Goal: Task Accomplishment & Management: Use online tool/utility

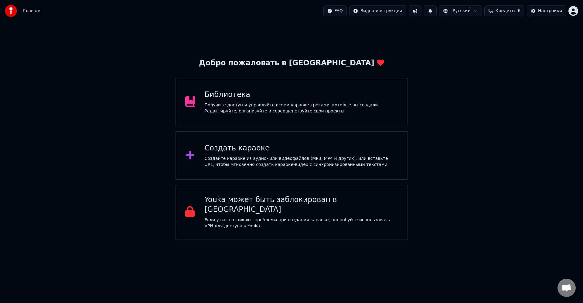
click at [460, 81] on div "Добро пожаловать в Youka Библиотека Получите доступ и управляйте всеми караоке-…" at bounding box center [291, 130] width 583 height 217
click at [423, 17] on div "Главная FAQ Видео-инструкции 1 Русский Кредиты 6 Настройки" at bounding box center [291, 11] width 583 height 22
click at [421, 12] on button at bounding box center [414, 10] width 13 height 11
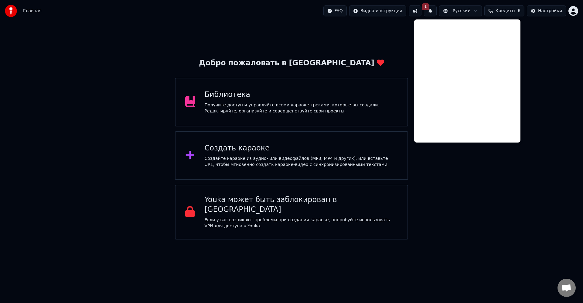
click at [420, 13] on button at bounding box center [414, 10] width 13 height 11
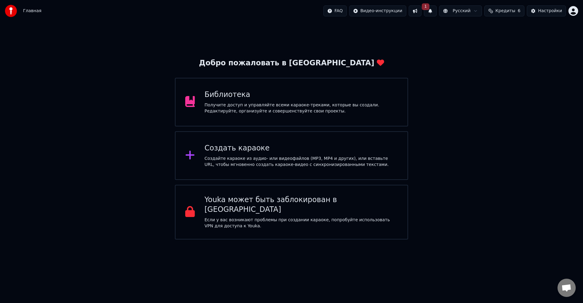
click at [420, 11] on button at bounding box center [414, 10] width 13 height 11
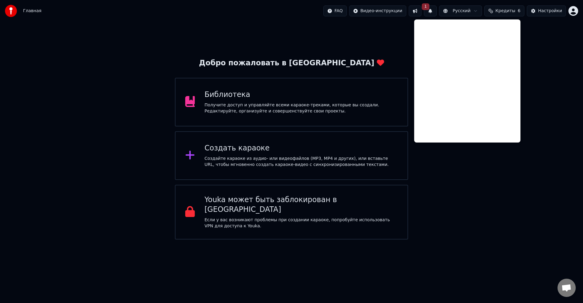
click at [472, 166] on div "Добро пожаловать в Youka Библиотека Получите доступ и управляйте всеми караоке-…" at bounding box center [291, 130] width 583 height 217
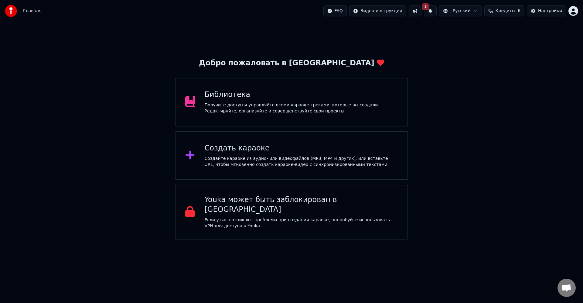
click at [351, 97] on div "Библиотека" at bounding box center [301, 95] width 193 height 10
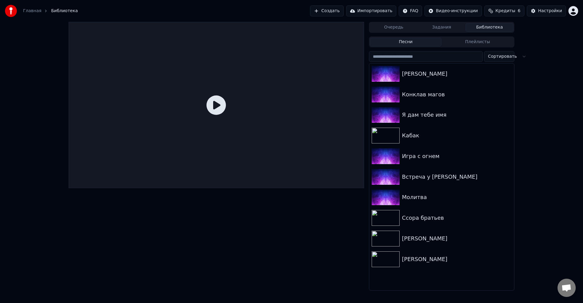
click at [432, 26] on button "Задания" at bounding box center [442, 27] width 48 height 9
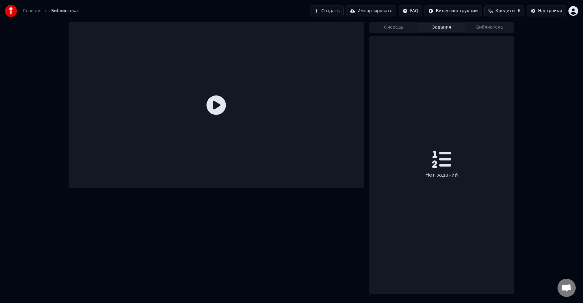
drag, startPoint x: 402, startPoint y: 25, endPoint x: 437, endPoint y: 28, distance: 35.9
click at [401, 25] on button "Очередь" at bounding box center [394, 27] width 48 height 9
click at [513, 31] on div "Очередь Задания Библиотека" at bounding box center [441, 27] width 145 height 11
click at [502, 29] on button "Библиотека" at bounding box center [489, 27] width 48 height 9
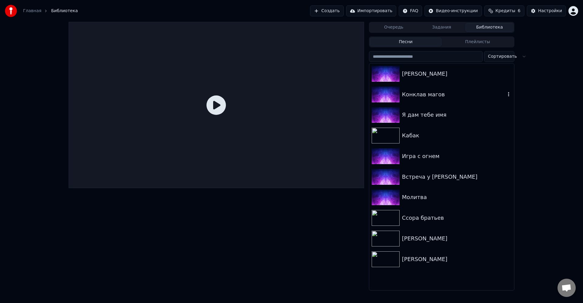
click at [427, 97] on div "Конклав магов" at bounding box center [453, 94] width 103 height 8
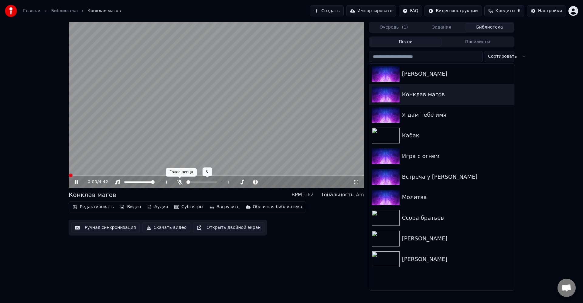
click at [182, 181] on icon at bounding box center [180, 181] width 6 height 5
click at [76, 181] on icon at bounding box center [80, 181] width 14 height 5
click at [216, 207] on button "Загрузить" at bounding box center [224, 206] width 35 height 8
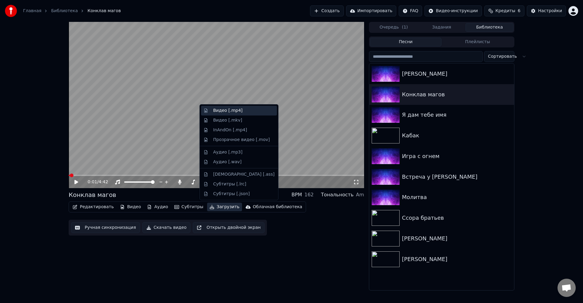
click at [252, 114] on div "Видео [.mp4]" at bounding box center [239, 111] width 76 height 10
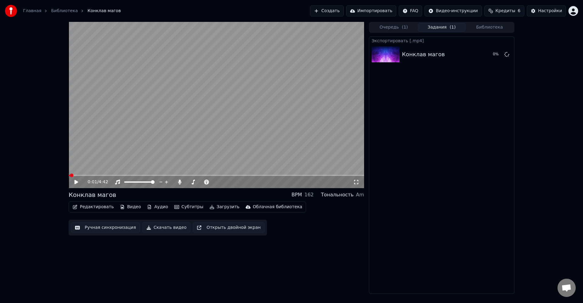
click at [452, 115] on div "Экспортировать [.mp4] Конклав магов 0 %" at bounding box center [441, 164] width 145 height 257
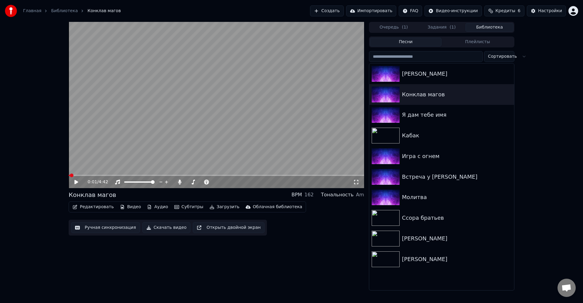
click at [493, 29] on button "Библиотека" at bounding box center [489, 27] width 48 height 9
click at [440, 257] on div "[PERSON_NAME]" at bounding box center [453, 259] width 103 height 8
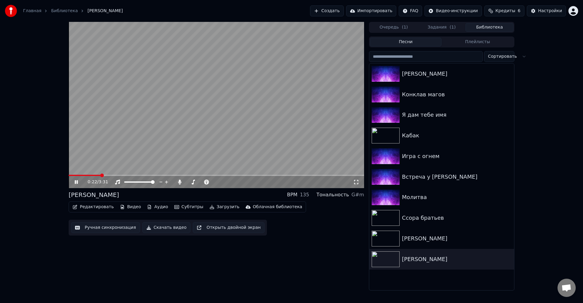
click at [76, 181] on icon at bounding box center [76, 182] width 3 height 4
click at [424, 80] on div "[PERSON_NAME]" at bounding box center [441, 73] width 145 height 21
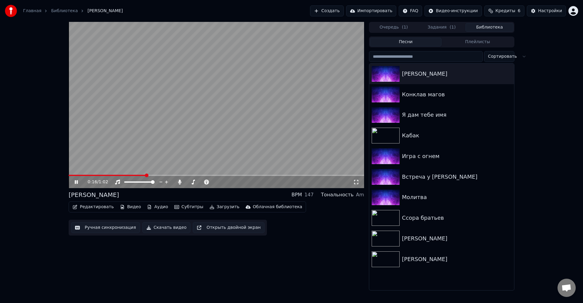
click at [208, 80] on video at bounding box center [216, 105] width 295 height 166
click at [216, 95] on video at bounding box center [216, 105] width 295 height 166
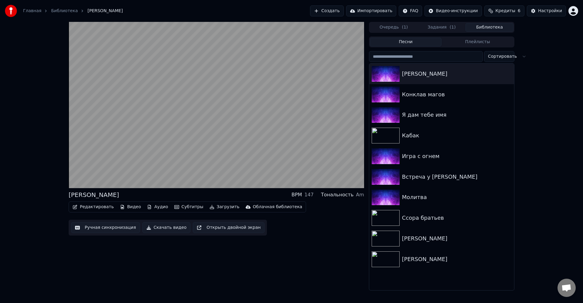
click at [281, 131] on video at bounding box center [216, 105] width 295 height 166
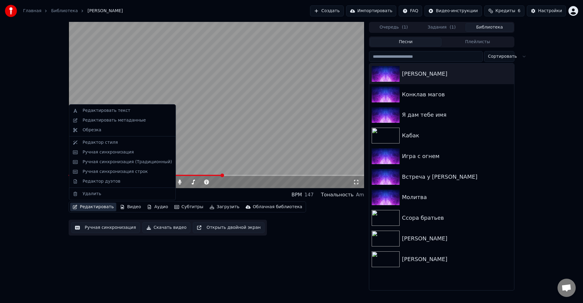
click at [87, 209] on button "Редактировать" at bounding box center [93, 206] width 46 height 8
click at [118, 152] on div "Ручная синхронизация" at bounding box center [108, 152] width 51 height 6
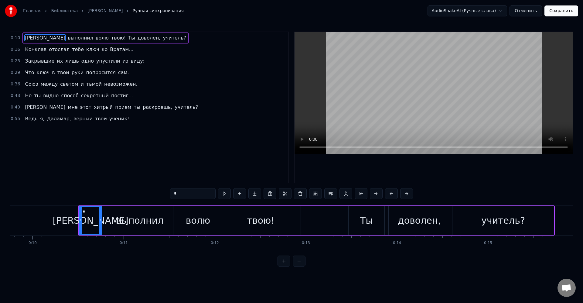
scroll to position [0, 926]
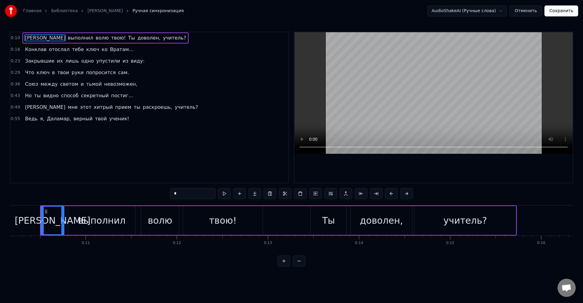
click at [87, 72] on span "попросится" at bounding box center [100, 72] width 31 height 7
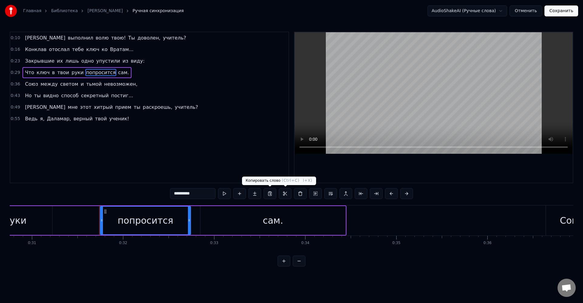
scroll to position [0, 2859]
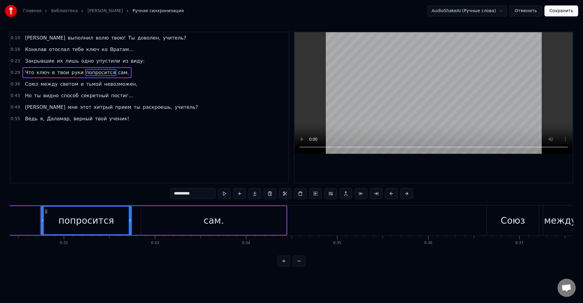
click at [210, 197] on input "**********" at bounding box center [193, 193] width 46 height 11
type input "*********"
click at [567, 13] on button "Сохранить" at bounding box center [561, 10] width 34 height 11
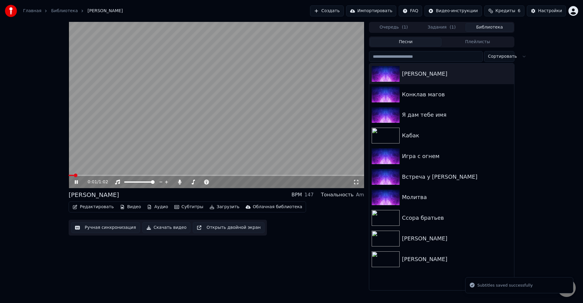
click at [99, 174] on video at bounding box center [216, 105] width 295 height 166
click at [135, 175] on span at bounding box center [216, 174] width 295 height 1
click at [75, 182] on icon at bounding box center [76, 182] width 4 height 4
click at [147, 175] on span at bounding box center [216, 174] width 295 height 1
click at [161, 176] on div "0:18 / 1:02" at bounding box center [216, 182] width 295 height 12
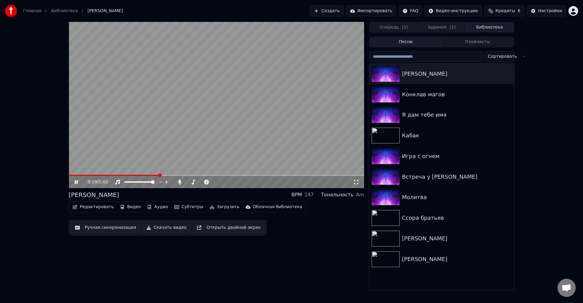
click at [164, 175] on span at bounding box center [216, 174] width 295 height 1
click at [213, 205] on button "Загрузить" at bounding box center [224, 206] width 35 height 8
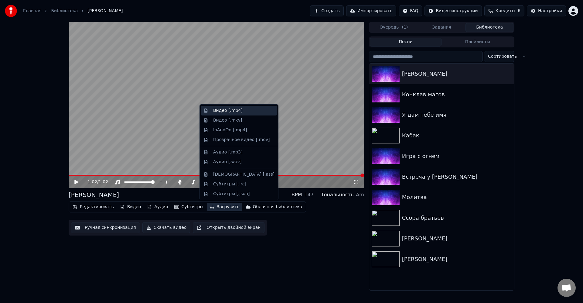
click at [226, 112] on div "Видео [.mp4]" at bounding box center [227, 110] width 29 height 6
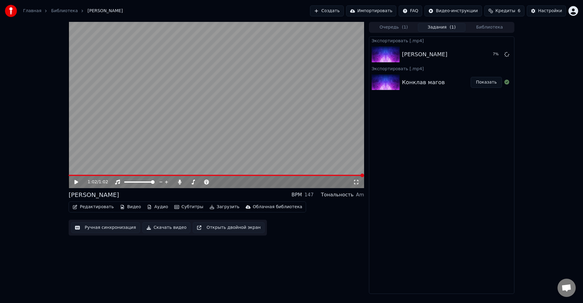
click at [418, 84] on div "Конклав магов" at bounding box center [423, 82] width 43 height 8
click at [476, 27] on button "Библиотека" at bounding box center [489, 27] width 48 height 9
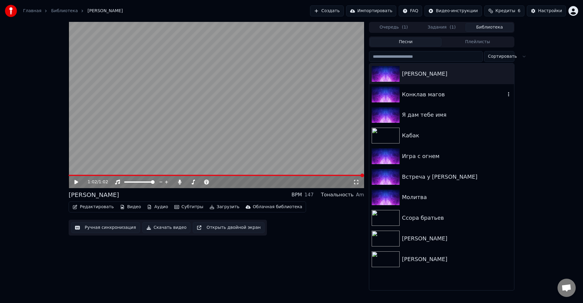
click at [425, 93] on div "Конклав магов" at bounding box center [453, 94] width 103 height 8
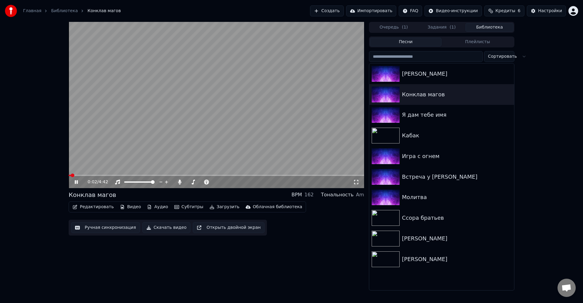
click at [343, 237] on div "0:02 / 4:42 Конклав магов BPM 162 Тональность Am Редактировать Видео Аудио Субт…" at bounding box center [216, 156] width 295 height 268
click at [140, 126] on video at bounding box center [216, 105] width 295 height 166
click at [96, 206] on button "Редактировать" at bounding box center [93, 206] width 46 height 8
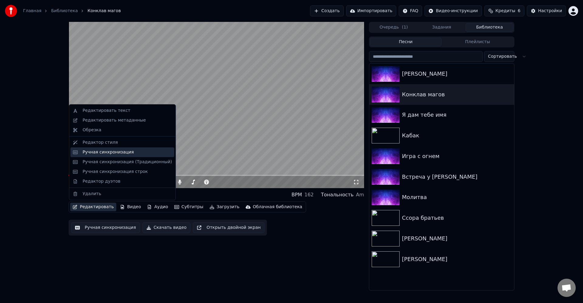
click at [100, 151] on div "Ручная синхронизация" at bounding box center [108, 152] width 51 height 6
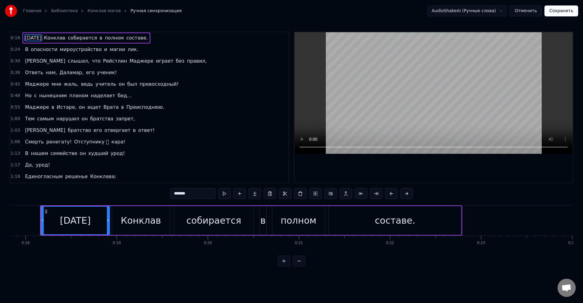
click at [130, 105] on span "Преисподнюю." at bounding box center [145, 106] width 39 height 7
type input "**********"
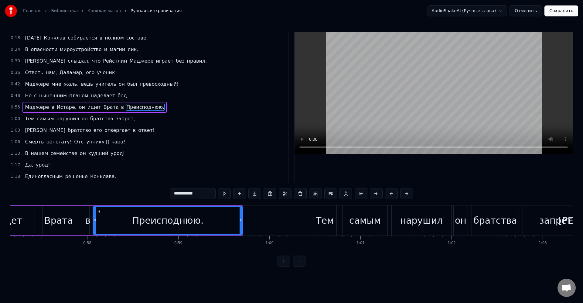
scroll to position [0, 5256]
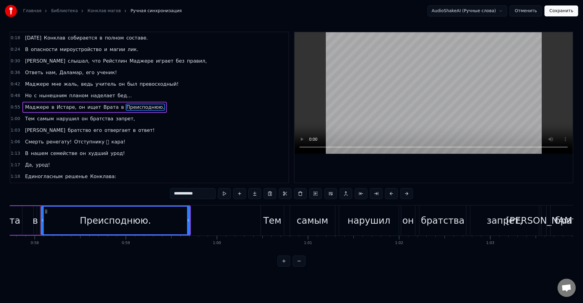
click at [141, 223] on div "Преисподнюю." at bounding box center [115, 220] width 71 height 14
click at [208, 194] on input "**********" at bounding box center [193, 193] width 46 height 11
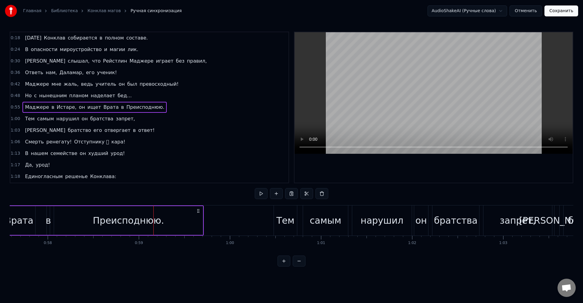
scroll to position [0, 5242]
click at [48, 220] on div "в" at bounding box center [48, 220] width 5 height 14
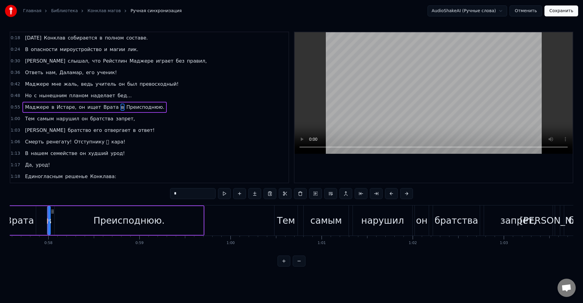
click at [134, 222] on div "Преисподнюю." at bounding box center [128, 220] width 71 height 14
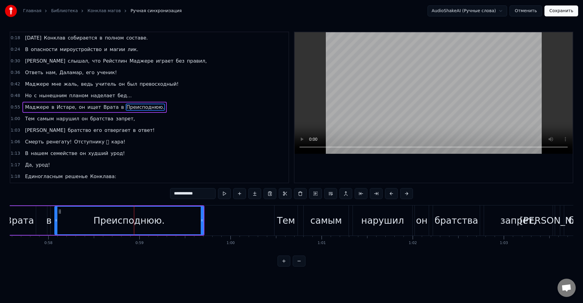
click at [47, 220] on div "в" at bounding box center [48, 220] width 5 height 14
click at [202, 194] on input "**********" at bounding box center [185, 193] width 46 height 11
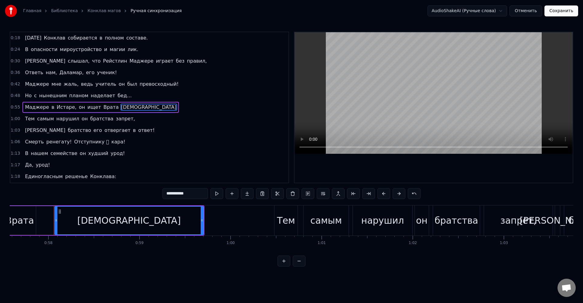
click at [66, 216] on div "[DEMOGRAPHIC_DATA]" at bounding box center [129, 220] width 148 height 28
click at [34, 219] on div "Врата" at bounding box center [20, 220] width 32 height 29
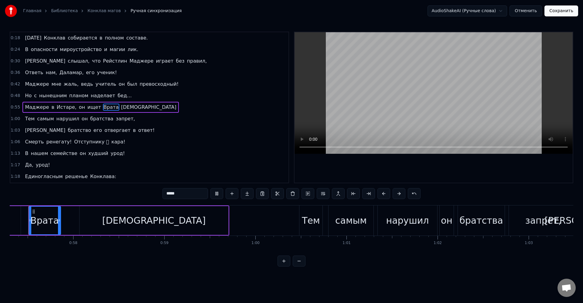
scroll to position [0, 5205]
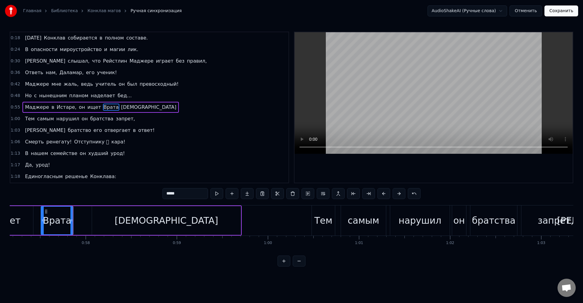
click at [160, 217] on div "[DEMOGRAPHIC_DATA]" at bounding box center [165, 220] width 103 height 14
type input "**********"
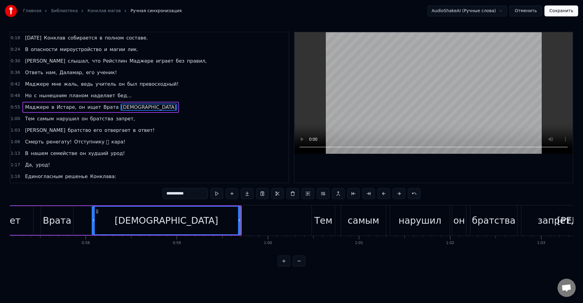
click at [563, 13] on button "Сохранить" at bounding box center [561, 10] width 34 height 11
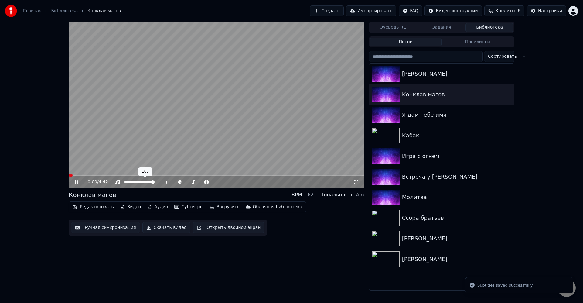
click at [108, 173] on video at bounding box center [216, 105] width 295 height 166
click at [113, 175] on span at bounding box center [216, 174] width 295 height 1
click at [80, 182] on icon at bounding box center [80, 181] width 14 height 5
click at [74, 182] on icon at bounding box center [80, 181] width 14 height 5
click at [100, 205] on button "Редактировать" at bounding box center [93, 206] width 46 height 8
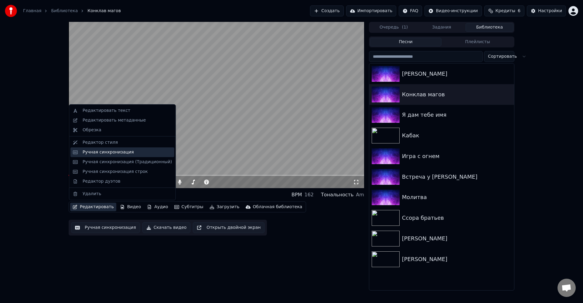
click at [127, 152] on div "Ручная синхронизация" at bounding box center [108, 152] width 51 height 6
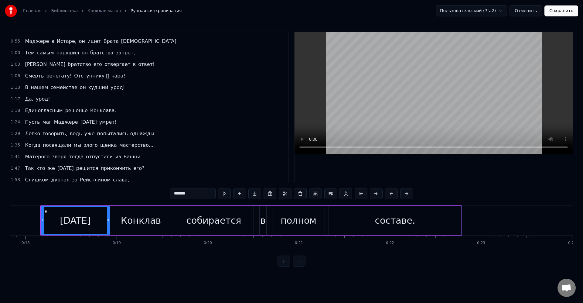
scroll to position [73, 0]
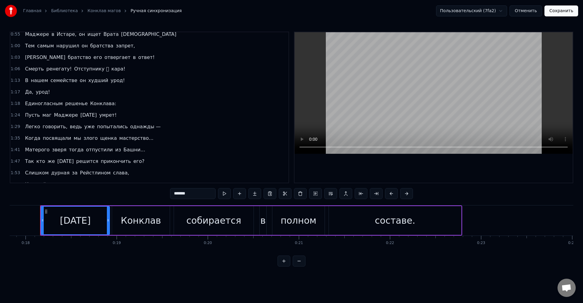
click at [48, 104] on span "Единогласным" at bounding box center [43, 103] width 39 height 7
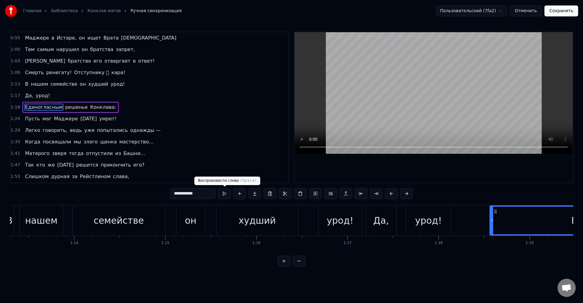
scroll to position [0, 7122]
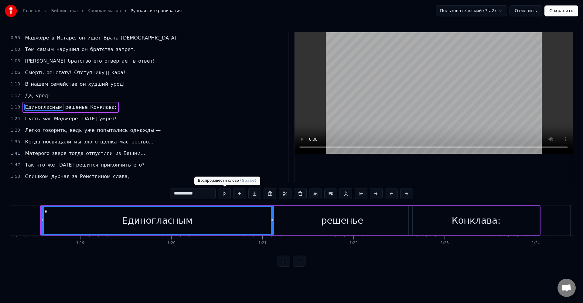
click at [207, 193] on input "**********" at bounding box center [193, 193] width 46 height 11
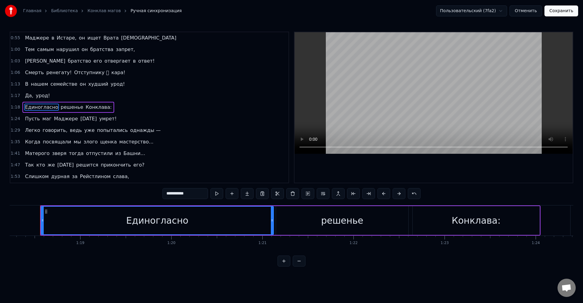
click at [345, 224] on div "решенье" at bounding box center [342, 220] width 42 height 14
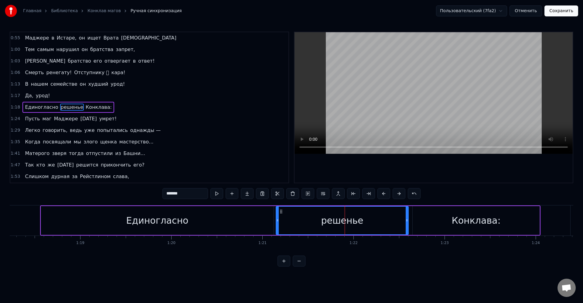
click at [196, 193] on input "*******" at bounding box center [185, 193] width 46 height 11
click at [278, 214] on div at bounding box center [277, 220] width 2 height 28
click at [308, 209] on div "решеньем" at bounding box center [342, 220] width 132 height 28
click at [203, 191] on input "********" at bounding box center [185, 193] width 46 height 11
click at [198, 206] on div "Единогласно" at bounding box center [157, 220] width 232 height 29
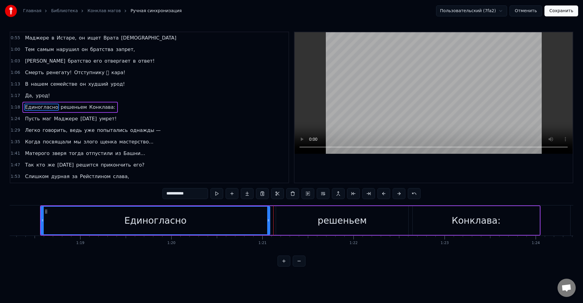
drag, startPoint x: 272, startPoint y: 219, endPoint x: 268, endPoint y: 219, distance: 4.3
click at [268, 219] on icon at bounding box center [268, 220] width 2 height 5
click at [276, 219] on div "решеньем" at bounding box center [342, 220] width 132 height 29
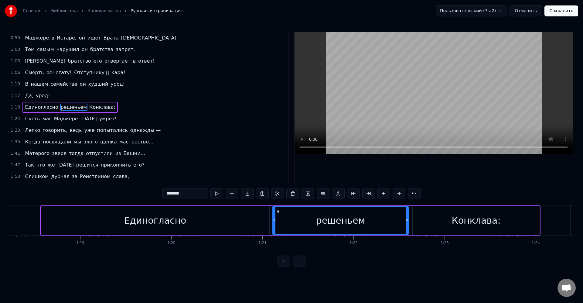
drag, startPoint x: 276, startPoint y: 220, endPoint x: 273, endPoint y: 220, distance: 3.3
click at [273, 220] on icon at bounding box center [274, 220] width 2 height 5
click at [287, 216] on div "решеньем" at bounding box center [340, 220] width 135 height 28
drag, startPoint x: 406, startPoint y: 222, endPoint x: 412, endPoint y: 220, distance: 6.6
click at [402, 222] on icon at bounding box center [403, 220] width 2 height 5
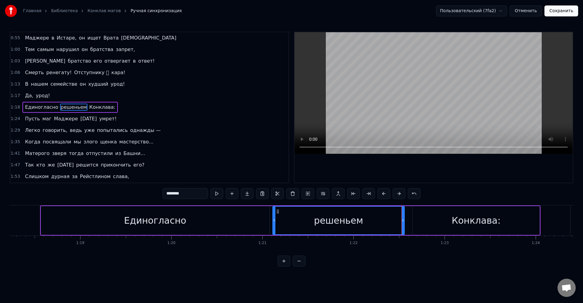
click at [415, 220] on div "Конклава:" at bounding box center [475, 220] width 127 height 29
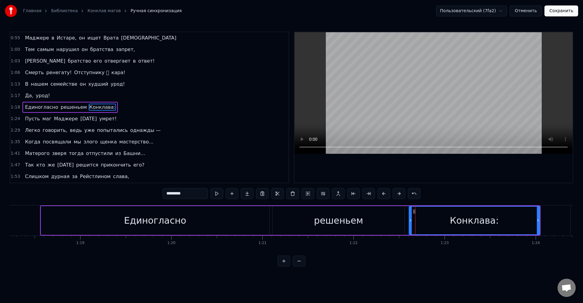
drag, startPoint x: 413, startPoint y: 220, endPoint x: 409, endPoint y: 219, distance: 3.7
click at [409, 219] on icon at bounding box center [410, 220] width 2 height 5
click at [428, 217] on div "Конклава:" at bounding box center [474, 220] width 130 height 28
click at [34, 115] on span "Пусть" at bounding box center [32, 118] width 16 height 7
type input "*****"
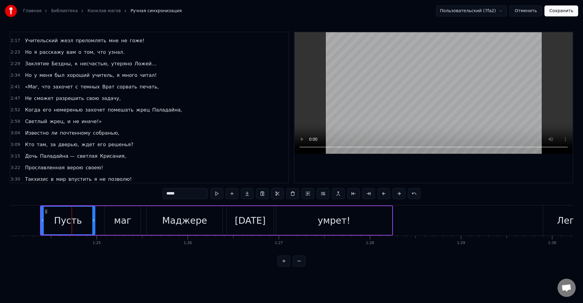
scroll to position [224, 0]
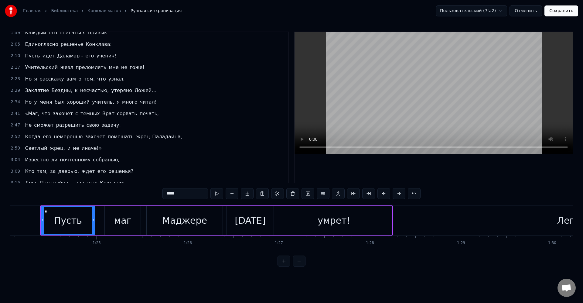
click at [169, 101] on div "2:34 Но у меня был хороший учитель, я много читал!" at bounding box center [149, 102] width 278 height 12
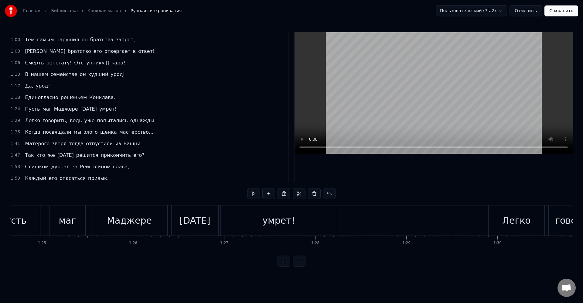
scroll to position [79, 0]
click at [133, 110] on div "1:24 Пусть маг Маджере [DATE] умрет!" at bounding box center [149, 109] width 278 height 12
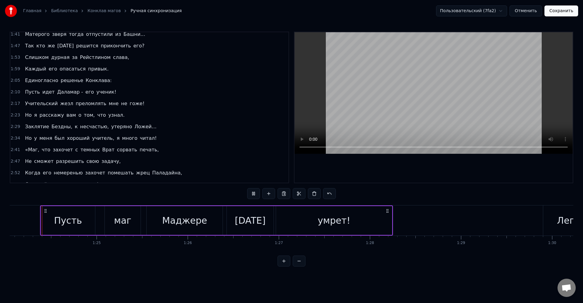
scroll to position [210, 0]
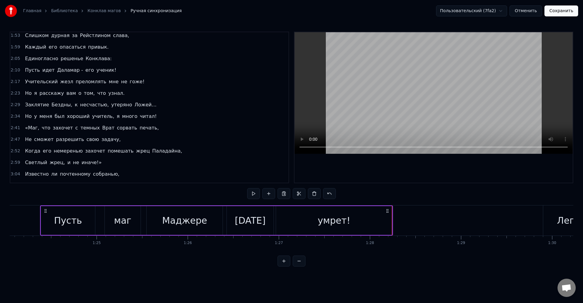
click at [401, 198] on div "0:18 [DATE] [PERSON_NAME] собирается в полном составе. 0:24 В опасности мироуст…" at bounding box center [291, 149] width 563 height 235
click at [395, 202] on div "0:18 [DATE] [PERSON_NAME] собирается в полном составе. 0:24 В опасности мироуст…" at bounding box center [291, 149] width 563 height 235
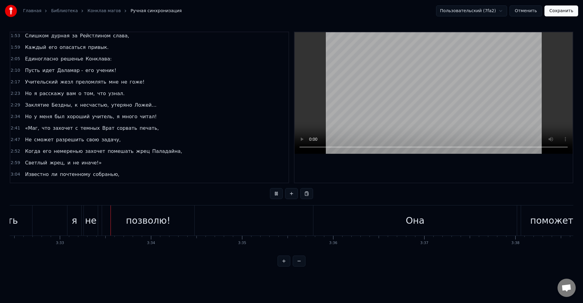
scroll to position [0, 19344]
drag, startPoint x: 333, startPoint y: 223, endPoint x: 324, endPoint y: 223, distance: 9.7
click at [333, 223] on div "Она" at bounding box center [412, 220] width 203 height 30
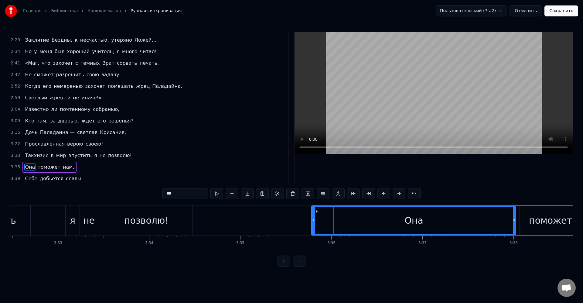
scroll to position [334, 0]
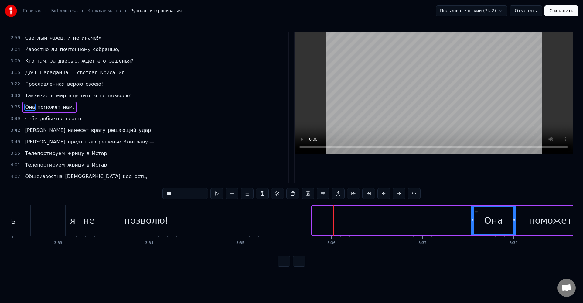
drag, startPoint x: 314, startPoint y: 222, endPoint x: 472, endPoint y: 228, distance: 157.3
click at [472, 228] on div at bounding box center [472, 220] width 2 height 28
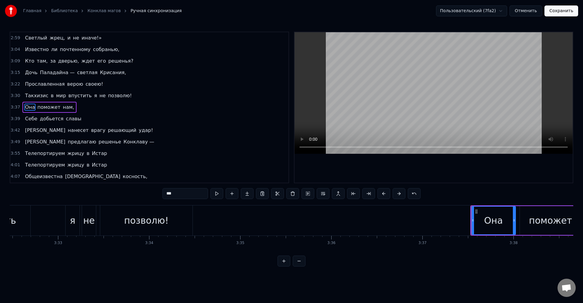
click at [484, 218] on div "Она" at bounding box center [493, 220] width 44 height 28
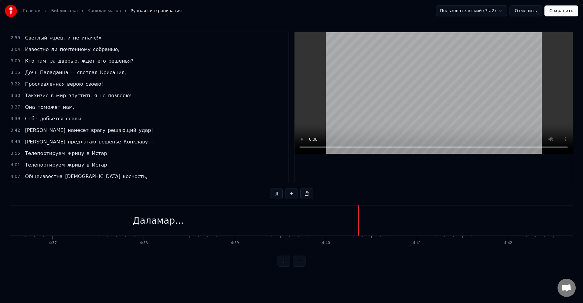
scroll to position [0, 25176]
click at [556, 12] on button "Сохранить" at bounding box center [561, 10] width 34 height 11
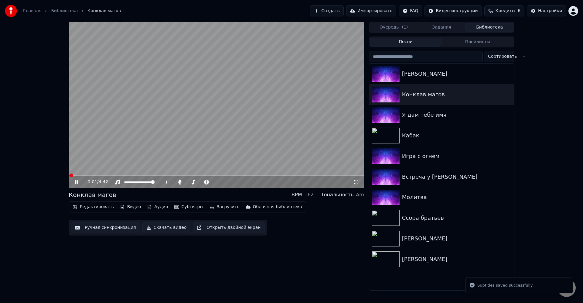
click at [129, 144] on video at bounding box center [216, 105] width 295 height 166
click at [215, 208] on button "Загрузить" at bounding box center [224, 206] width 35 height 8
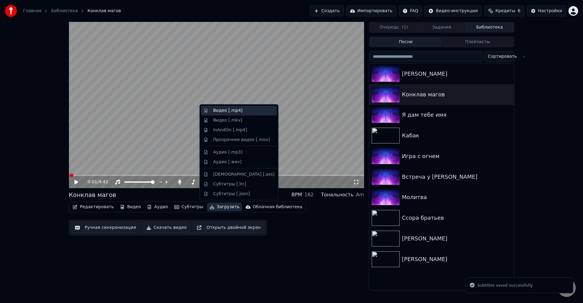
click at [232, 112] on div "Видео [.mp4]" at bounding box center [227, 110] width 29 height 6
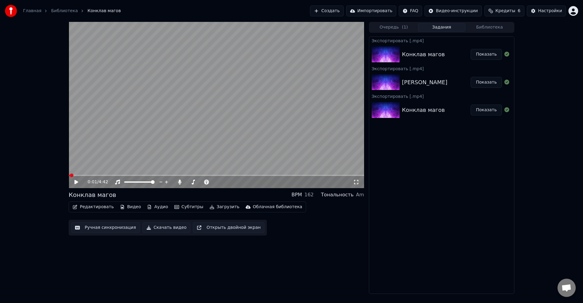
click at [464, 202] on div "Экспортировать [.mp4] Конклав магов Показать Экспортировать [.mp4] [PERSON_NAME…" at bounding box center [441, 164] width 145 height 257
click at [343, 12] on button "Создать" at bounding box center [326, 10] width 33 height 11
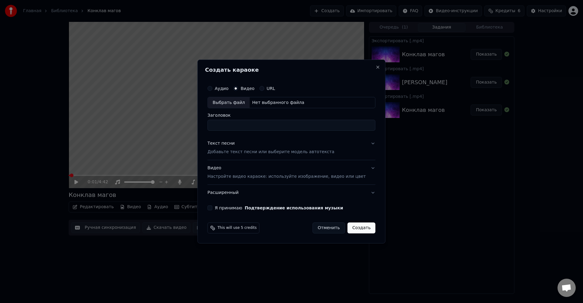
click at [244, 101] on div "Выбрать файл" at bounding box center [229, 102] width 42 height 11
click at [241, 102] on div "Выбрать файл" at bounding box center [229, 102] width 42 height 11
type input "**********"
click at [253, 148] on div "Текст песни Добавьте текст песни или выберите модель автотекста" at bounding box center [270, 148] width 127 height 15
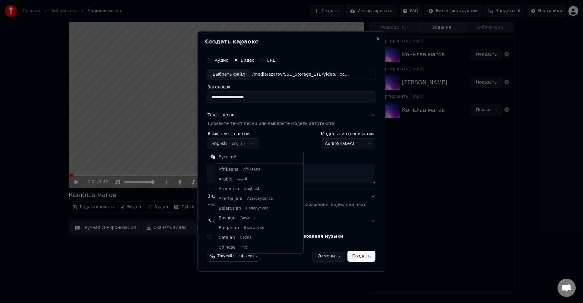
click at [243, 140] on body "**********" at bounding box center [291, 151] width 583 height 303
select select "**"
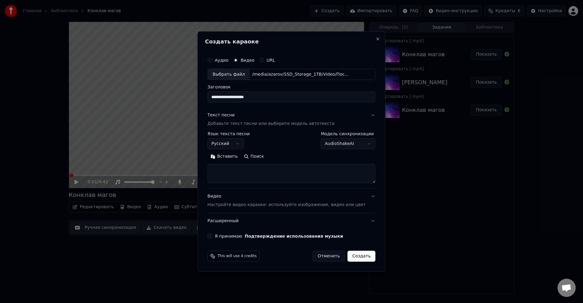
click at [263, 168] on textarea at bounding box center [291, 173] width 168 height 19
click at [290, 173] on textarea at bounding box center [291, 173] width 168 height 19
paste textarea "**********"
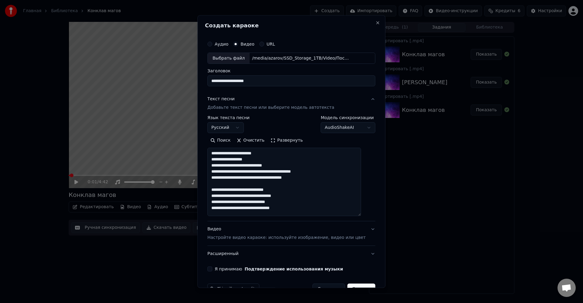
drag, startPoint x: 367, startPoint y: 182, endPoint x: 359, endPoint y: 206, distance: 25.4
click at [371, 215] on div "**********" at bounding box center [291, 151] width 188 height 272
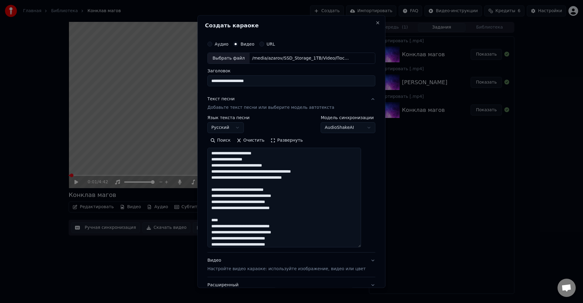
drag, startPoint x: 365, startPoint y: 217, endPoint x: 361, endPoint y: 242, distance: 25.2
click at [370, 246] on div "**********" at bounding box center [291, 151] width 188 height 272
click at [309, 222] on textarea "**********" at bounding box center [284, 198] width 154 height 100
type textarea "**********"
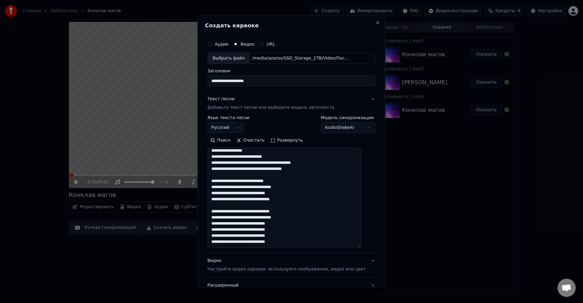
click at [342, 209] on textarea "**********" at bounding box center [284, 198] width 154 height 100
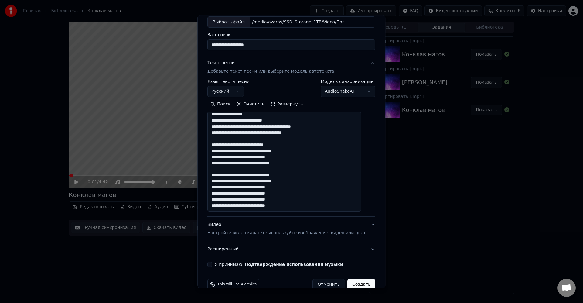
scroll to position [36, 0]
click at [212, 265] on button "Я принимаю Подтверждение использования музыки" at bounding box center [209, 264] width 5 height 5
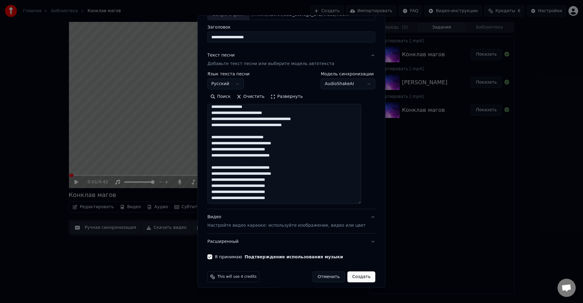
scroll to position [48, 0]
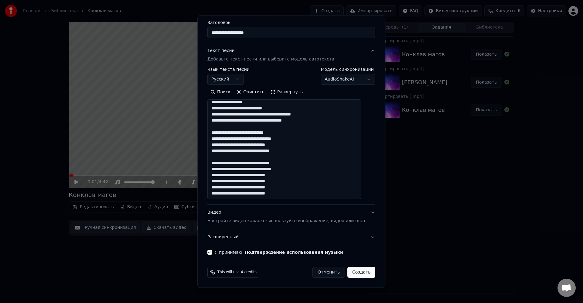
click at [354, 272] on button "Создать" at bounding box center [361, 272] width 28 height 11
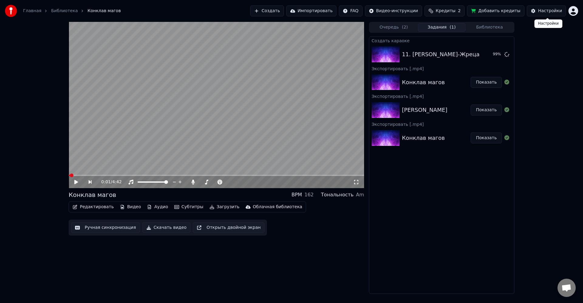
click at [556, 69] on div "0:01 / 4:42 Конклав магов BPM 162 Тональность Am Редактировать Видео Аудио Субт…" at bounding box center [291, 158] width 583 height 272
click at [534, 115] on div "0:01 / 4:42 Конклав магов BPM 162 Тональность Am Редактировать Видео Аудио Субт…" at bounding box center [291, 158] width 583 height 272
click at [477, 222] on div "Создать караоке 11. [PERSON_NAME]-Жреца Воспроизвести Экспортировать [.mp4] Кон…" at bounding box center [441, 164] width 145 height 257
click at [472, 219] on div "Создать караоке 11. [PERSON_NAME]-Жреца Воспроизвести Экспортировать [.mp4] Кон…" at bounding box center [441, 164] width 145 height 257
click at [557, 54] on div "0:01 / 4:42 Конклав магов BPM 162 Тональность Am Редактировать Видео Аудио Субт…" at bounding box center [291, 158] width 583 height 272
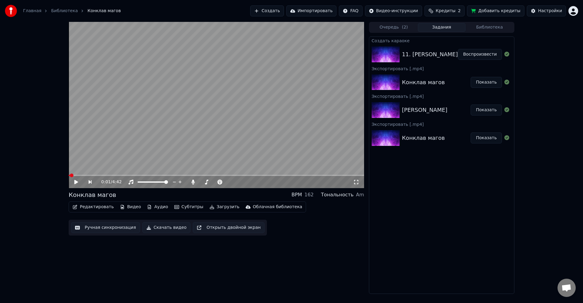
click at [534, 56] on div "0:01 / 4:42 Конклав магов BPM 162 Тональность Am Редактировать Видео Аудио Субт…" at bounding box center [291, 158] width 583 height 272
click at [431, 56] on div "11. [PERSON_NAME]-Жреца" at bounding box center [441, 54] width 78 height 8
click at [477, 53] on button "Воспроизвести" at bounding box center [480, 54] width 44 height 11
click at [79, 176] on div "0:03 / 3:07" at bounding box center [216, 180] width 295 height 13
click at [80, 175] on span at bounding box center [216, 174] width 295 height 1
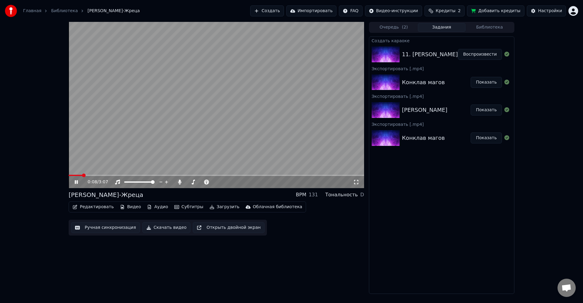
click at [92, 175] on span at bounding box center [216, 174] width 295 height 1
click at [106, 175] on span at bounding box center [216, 174] width 295 height 1
click at [117, 175] on span at bounding box center [216, 174] width 295 height 1
click at [125, 175] on span at bounding box center [216, 174] width 295 height 1
click at [132, 174] on video at bounding box center [216, 105] width 295 height 166
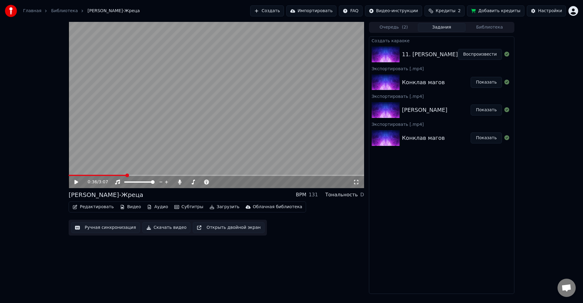
click at [131, 177] on div "0:36 / 3:07" at bounding box center [216, 182] width 295 height 12
click at [75, 181] on icon at bounding box center [76, 182] width 4 height 4
click at [133, 174] on video at bounding box center [216, 105] width 295 height 166
click at [137, 175] on span at bounding box center [216, 174] width 295 height 1
click at [150, 167] on video at bounding box center [216, 105] width 295 height 166
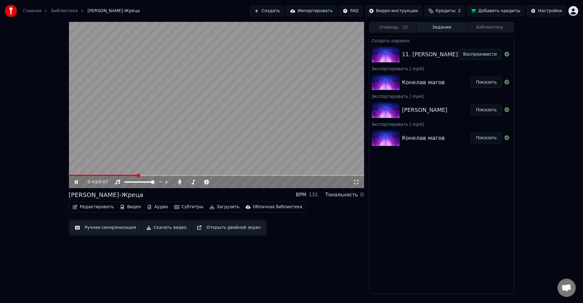
click at [141, 174] on span at bounding box center [216, 174] width 295 height 1
click at [146, 175] on span at bounding box center [216, 174] width 295 height 1
click at [78, 183] on icon at bounding box center [80, 181] width 14 height 5
click at [101, 209] on button "Редактировать" at bounding box center [93, 206] width 46 height 8
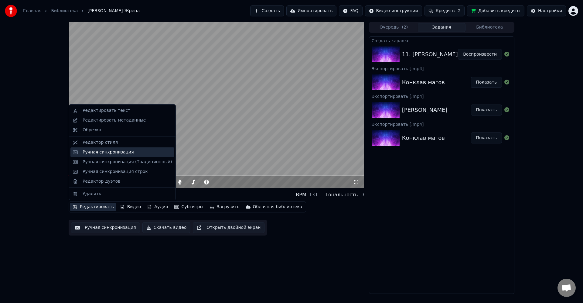
click at [106, 153] on div "Ручная синхронизация" at bounding box center [108, 152] width 51 height 6
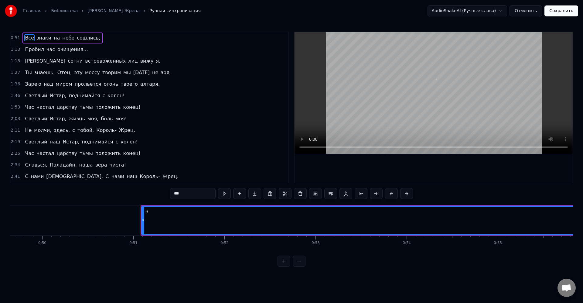
scroll to position [0, 4620]
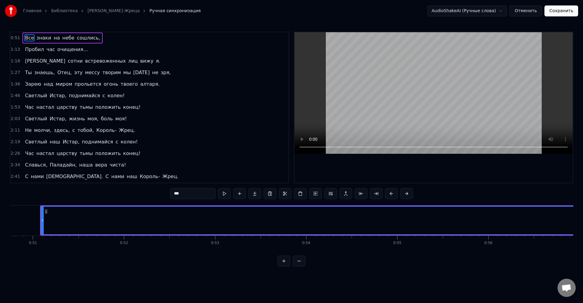
drag, startPoint x: 195, startPoint y: 226, endPoint x: 172, endPoint y: 224, distance: 22.8
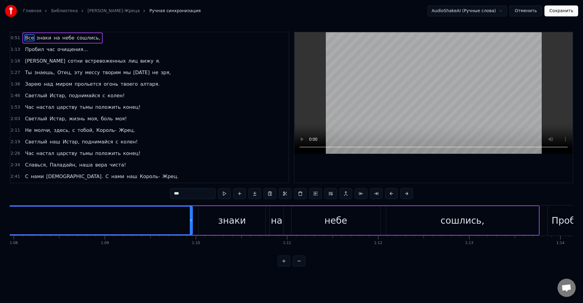
scroll to position [0, 6112]
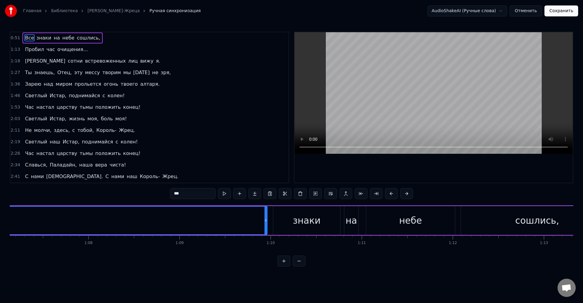
click at [360, 195] on button at bounding box center [360, 193] width 13 height 11
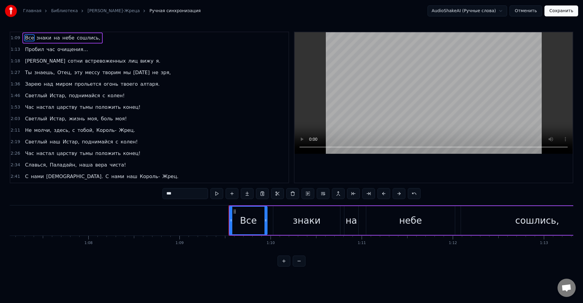
click at [347, 188] on button at bounding box center [353, 193] width 13 height 11
click at [246, 221] on div "Все" at bounding box center [248, 220] width 17 height 14
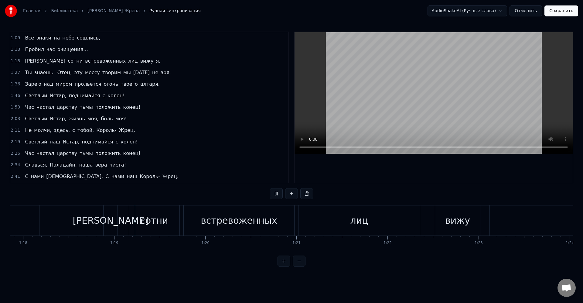
scroll to position [0, 7129]
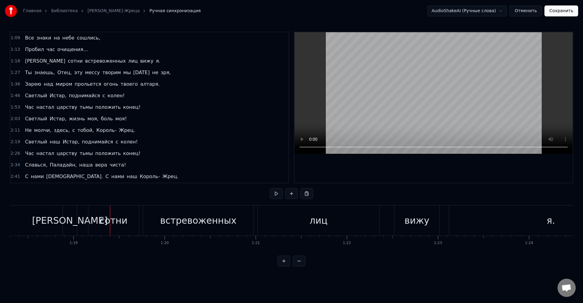
click at [349, 276] on html "Главная Библиотека [PERSON_NAME]-Жреца Ручная синхронизация AudioShakeAI (Ручны…" at bounding box center [291, 138] width 583 height 276
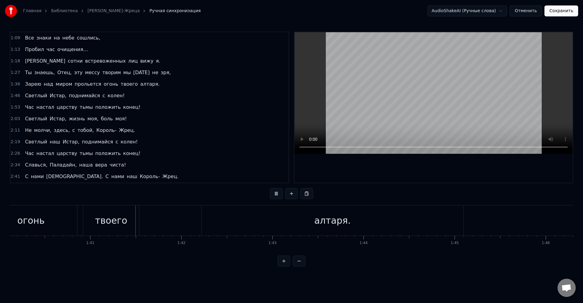
scroll to position [0, 9155]
click at [169, 219] on div "алтаря." at bounding box center [292, 220] width 262 height 30
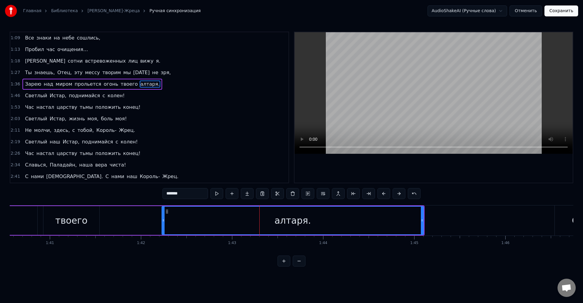
click at [128, 223] on div "Зарею над миром прольется огонь твоего алтаря." at bounding box center [26, 220] width 795 height 30
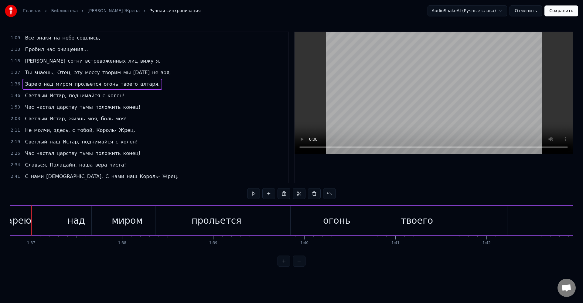
scroll to position [0, 8801]
drag, startPoint x: 325, startPoint y: 229, endPoint x: 144, endPoint y: 221, distance: 180.7
click at [427, 221] on div "твоего" at bounding box center [426, 220] width 32 height 14
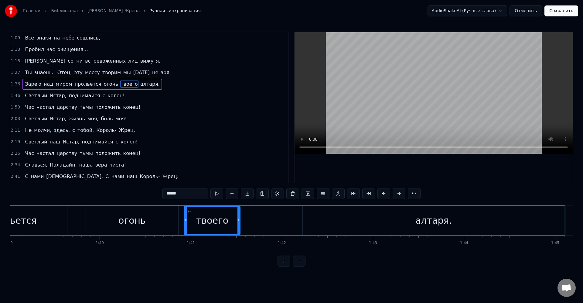
scroll to position [0, 9089]
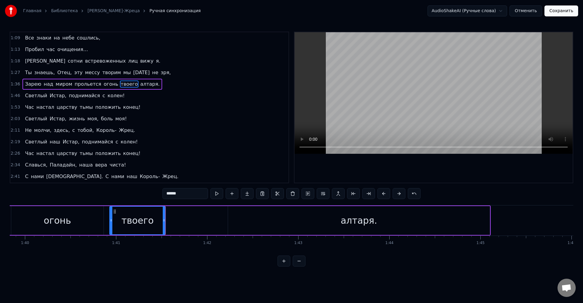
click at [297, 225] on div "алтаря." at bounding box center [359, 220] width 262 height 29
type input "*******"
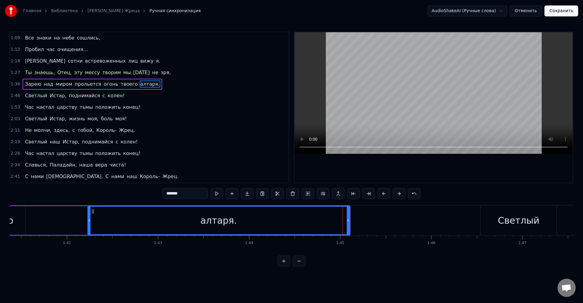
scroll to position [0, 9238]
click at [445, 189] on div "1:09 Все знаки на небе сошлись, 1:13 Пробил час очищения… 1:18 И сотни встревож…" at bounding box center [291, 149] width 563 height 235
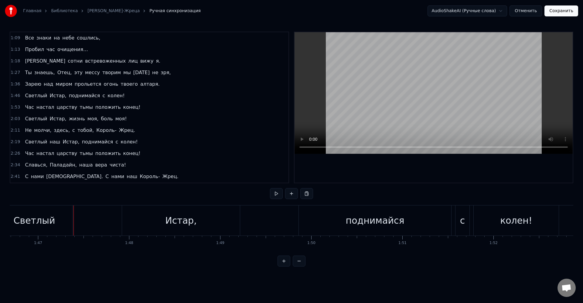
scroll to position [0, 9746]
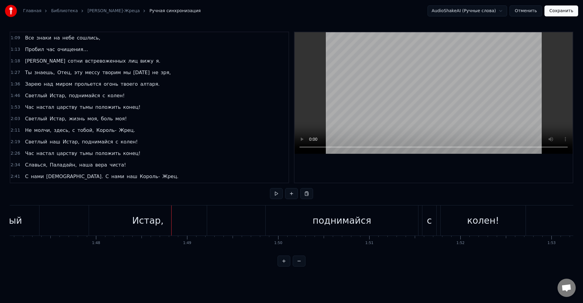
drag, startPoint x: 474, startPoint y: 292, endPoint x: 467, endPoint y: 289, distance: 8.0
click at [474, 276] on html "Главная Библиотека [PERSON_NAME]-Жреца Ручная синхронизация AudioShakeAI (Ручны…" at bounding box center [291, 138] width 583 height 276
click at [561, 9] on button "Сохранить" at bounding box center [561, 10] width 34 height 11
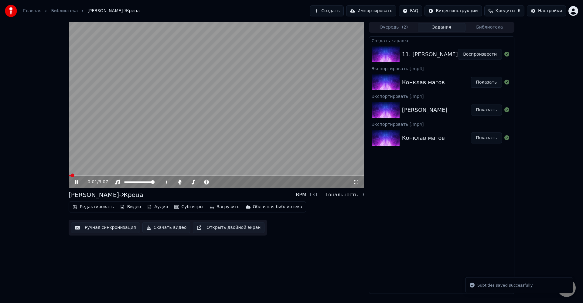
click at [246, 109] on video at bounding box center [216, 105] width 295 height 166
click at [271, 259] on div "0:01 / 3:07 [PERSON_NAME]-Жреца BPM 131 Тональность D Редактировать Видео Аудио…" at bounding box center [216, 158] width 295 height 272
click at [213, 206] on button "Загрузить" at bounding box center [224, 206] width 35 height 8
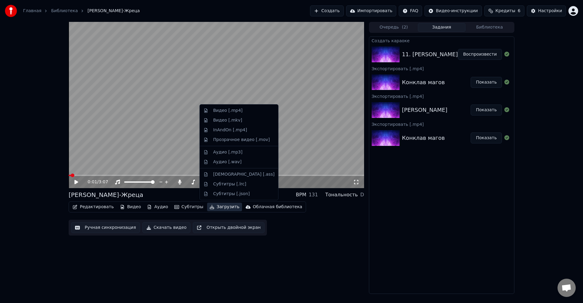
click at [376, 252] on div "Создать караоке 11. [PERSON_NAME]-Жреца Воспроизвести Экспортировать [.mp4] Кон…" at bounding box center [441, 164] width 145 height 257
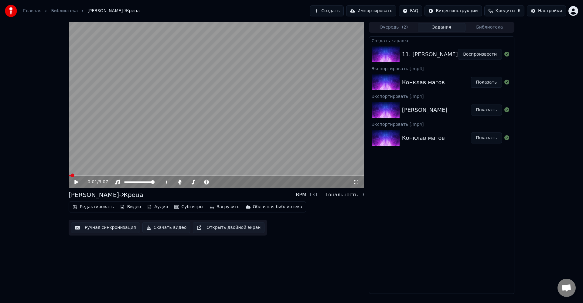
click at [344, 252] on div "0:01 / 3:07 [PERSON_NAME]-Жреца BPM 131 Тональность D Редактировать Видео Аудио…" at bounding box center [216, 158] width 295 height 272
click at [210, 208] on button "Загрузить" at bounding box center [224, 206] width 35 height 8
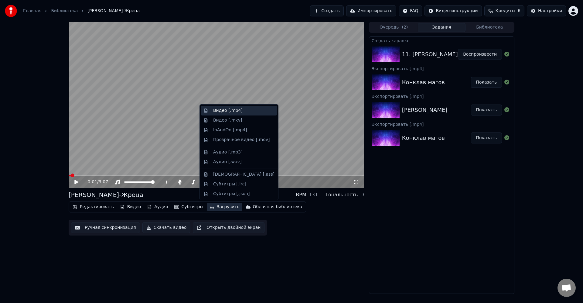
click at [236, 110] on div "Видео [.mp4]" at bounding box center [227, 110] width 29 height 6
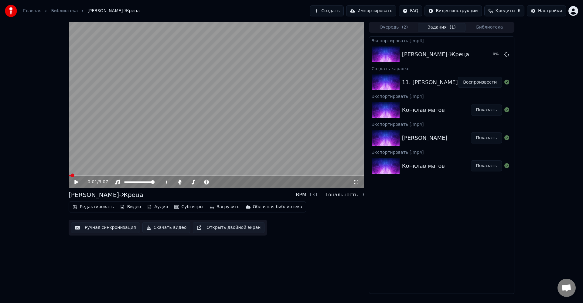
click at [419, 236] on div "Экспортировать [.mp4] [PERSON_NAME]-Жреца 0 % Создать караоке 11. [PERSON_NAME]…" at bounding box center [441, 164] width 145 height 257
drag, startPoint x: 455, startPoint y: 243, endPoint x: 451, endPoint y: 236, distance: 8.4
click at [455, 244] on div "Экспортировать [.mp4] [PERSON_NAME]-Жреца 87 % Создать караоке 11. [PERSON_NAME…" at bounding box center [441, 164] width 145 height 257
click at [460, 245] on div "Экспортировать [.mp4] [PERSON_NAME]-Жреца Показать Создать караоке 11. [PERSON_…" at bounding box center [441, 164] width 145 height 257
drag, startPoint x: 462, startPoint y: 248, endPoint x: 471, endPoint y: 217, distance: 32.2
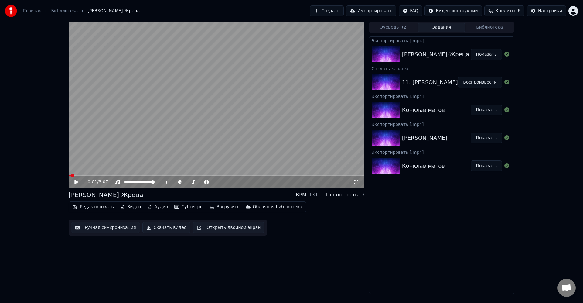
click at [462, 249] on div "Экспортировать [.mp4] [PERSON_NAME]-Жреца Показать Создать караоке 11. [PERSON_…" at bounding box center [441, 164] width 145 height 257
drag, startPoint x: 531, startPoint y: 31, endPoint x: 509, endPoint y: 21, distance: 24.2
click at [529, 33] on div "0:01 / 3:07 [PERSON_NAME]-Жреца BPM 131 Тональность D Редактировать Видео Аудио…" at bounding box center [291, 158] width 583 height 272
click at [504, 15] on button "Кредиты 6" at bounding box center [504, 10] width 40 height 11
click at [515, 12] on span "Кредиты" at bounding box center [505, 11] width 20 height 6
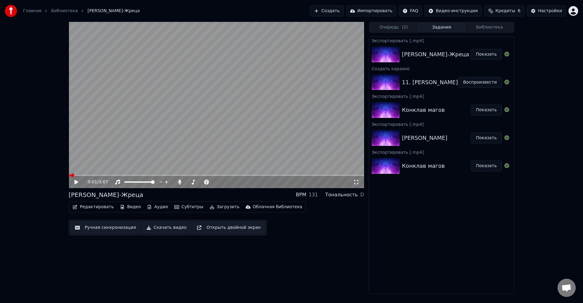
click at [550, 77] on div "0:01 / 3:07 [PERSON_NAME]-Жреца BPM 131 Тональность D Редактировать Видео Аудио…" at bounding box center [291, 158] width 583 height 272
click at [524, 45] on div "0:01 / 3:07 [PERSON_NAME]-Жреца BPM 131 Тональность D Редактировать Видео Аудио…" at bounding box center [291, 158] width 583 height 272
click at [510, 12] on span "Кредиты" at bounding box center [505, 11] width 20 height 6
click at [539, 108] on div "0:01 / 3:07 [PERSON_NAME]-Жреца BPM 131 Тональность D Редактировать Видео Аудио…" at bounding box center [291, 158] width 583 height 272
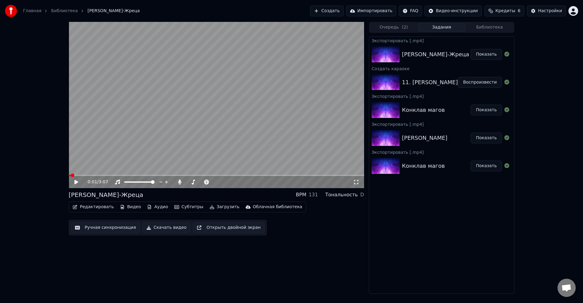
drag, startPoint x: 497, startPoint y: 11, endPoint x: 501, endPoint y: 14, distance: 5.0
click at [497, 11] on button "Кредиты 6" at bounding box center [504, 10] width 40 height 11
click at [503, 54] on button "Обновить" at bounding box center [506, 56] width 37 height 11
drag, startPoint x: 558, startPoint y: 105, endPoint x: 568, endPoint y: 32, distance: 73.5
click at [557, 103] on div "0:01 / 3:07 [PERSON_NAME]-Жреца BPM 131 Тональность D Редактировать Видео Аудио…" at bounding box center [291, 158] width 583 height 272
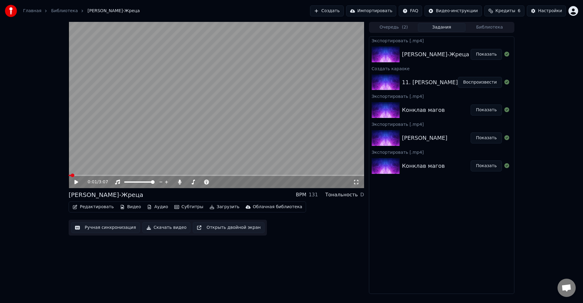
drag, startPoint x: 550, startPoint y: 71, endPoint x: 568, endPoint y: 38, distance: 38.2
click at [550, 71] on div "0:01 / 3:07 [PERSON_NAME]-Жреца BPM 131 Тональность D Редактировать Видео Аудио…" at bounding box center [291, 158] width 583 height 272
click at [572, 12] on html "Главная Библиотека [PERSON_NAME]-Жреца Создать Импортировать FAQ Видео-инструкц…" at bounding box center [291, 151] width 583 height 303
drag, startPoint x: 548, startPoint y: 98, endPoint x: 543, endPoint y: 77, distance: 21.7
click at [548, 98] on html "Главная Библиотека [PERSON_NAME]-Жреца Создать Импортировать FAQ Видео-инструкц…" at bounding box center [291, 151] width 583 height 303
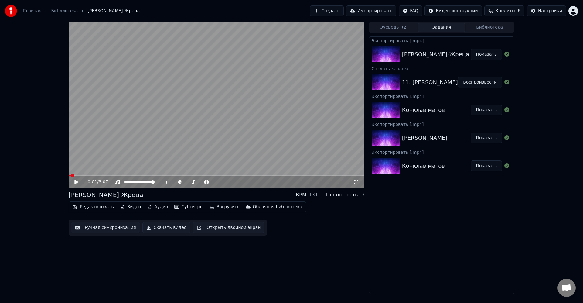
click at [573, 10] on html "Главная Библиотека [PERSON_NAME]-Жреца Создать Импортировать FAQ Видео-инструкц…" at bounding box center [291, 151] width 583 height 303
click at [546, 65] on div "Выйти" at bounding box center [546, 70] width 70 height 10
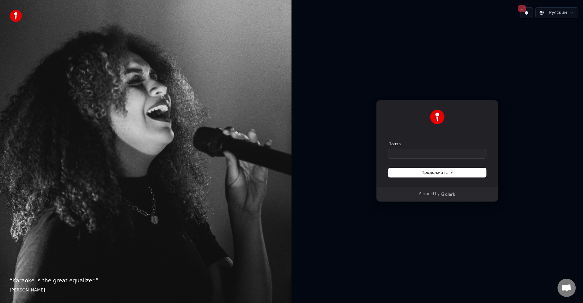
click at [440, 147] on div "Почта" at bounding box center [437, 149] width 98 height 17
click at [400, 153] on input "Почта" at bounding box center [437, 153] width 98 height 9
paste input "**********"
click at [414, 174] on button "Продолжить" at bounding box center [437, 172] width 98 height 9
type input "**********"
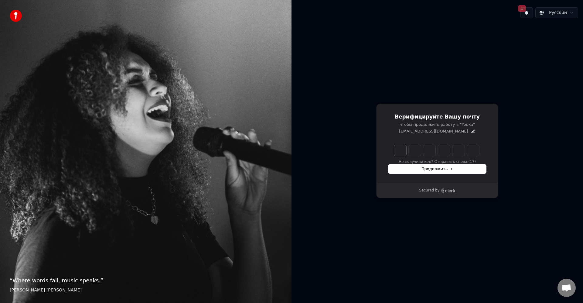
click at [402, 146] on input "Enter verification code. Digit 1" at bounding box center [400, 150] width 12 height 11
type input "*"
type input "**"
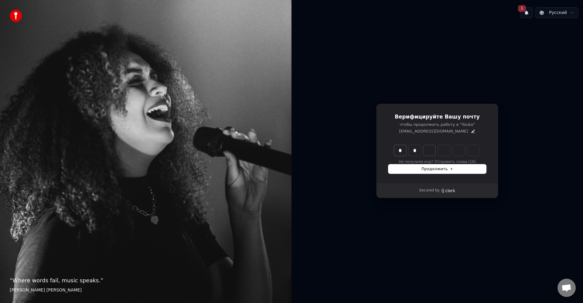
type input "*"
type input "***"
type input "*"
type input "****"
type input "*"
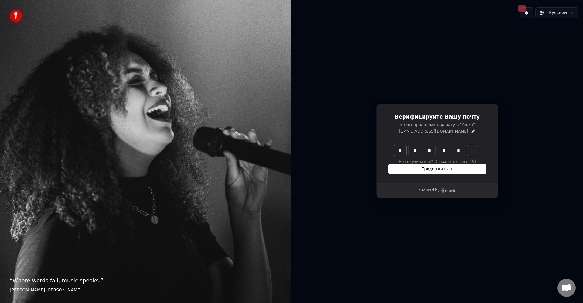
type input "******"
type input "*"
